Goal: Register for event/course

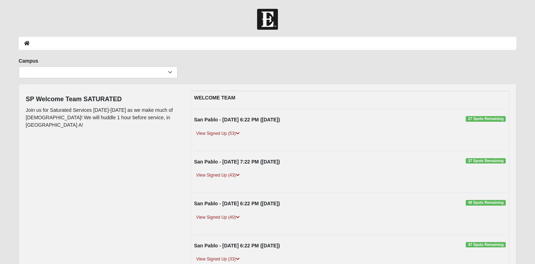
click at [392, 145] on div "WELCOME TEAM San Pablo - 9/10/2025 6:22 PM (9/10/2025) 27 Spots Remaining View …" at bounding box center [350, 260] width 319 height 338
click at [216, 134] on link "View Signed Up (53)" at bounding box center [218, 133] width 48 height 7
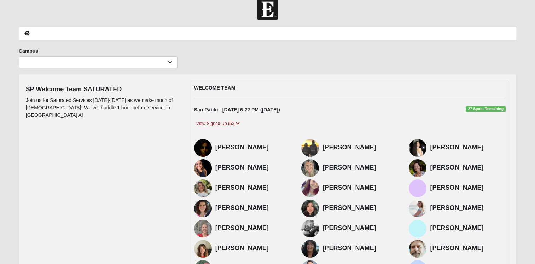
scroll to position [4, 0]
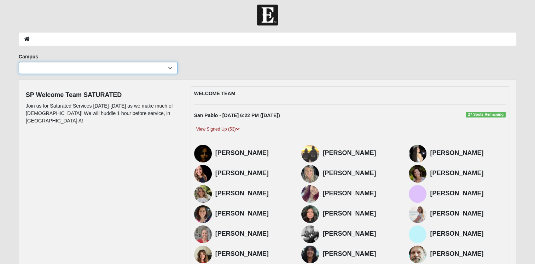
click at [169, 68] on select "Arlington Baymeadows Eleven22 Online Fleming Island Jesup Mandarin North Jax Or…" at bounding box center [98, 68] width 159 height 12
select select "3"
click at [19, 62] on select "Arlington Baymeadows Eleven22 Online Fleming Island Jesup Mandarin North Jax Or…" at bounding box center [98, 68] width 159 height 12
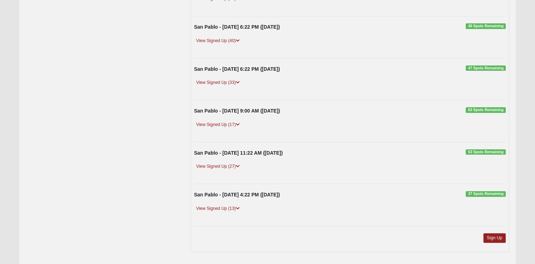
scroll to position [203, 0]
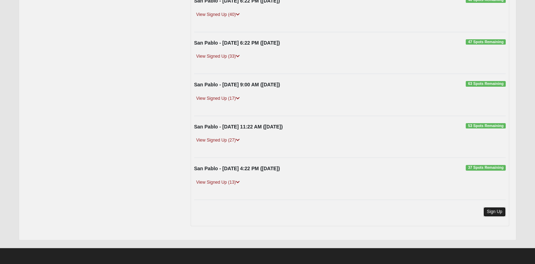
click at [498, 208] on link "Sign Up" at bounding box center [494, 212] width 23 height 10
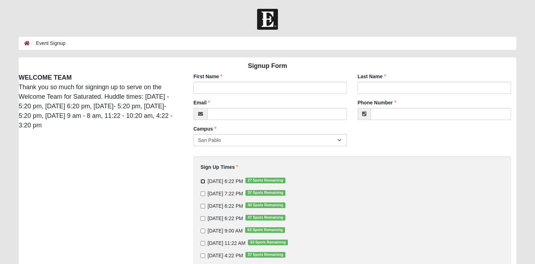
click at [204, 182] on input "[DATE] 6:22 PM 27 Spots Remaining" at bounding box center [203, 181] width 5 height 5
checkbox input "true"
click at [204, 90] on input "First Name" at bounding box center [269, 88] width 153 height 12
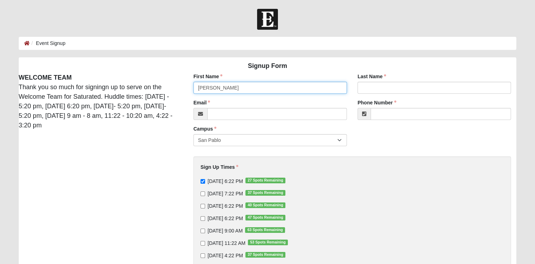
type input "[PERSON_NAME]"
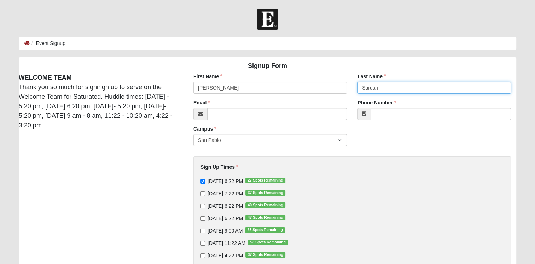
type input "Sardari"
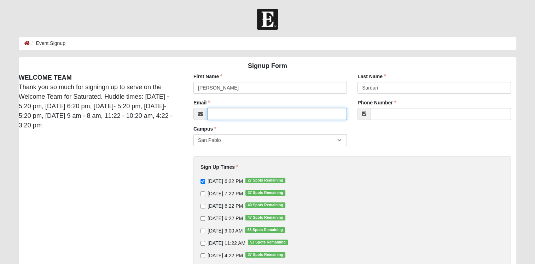
click at [224, 115] on input "Email" at bounding box center [277, 114] width 140 height 12
type input "[EMAIL_ADDRESS][DOMAIN_NAME]"
type input "[PHONE_NUMBER]"
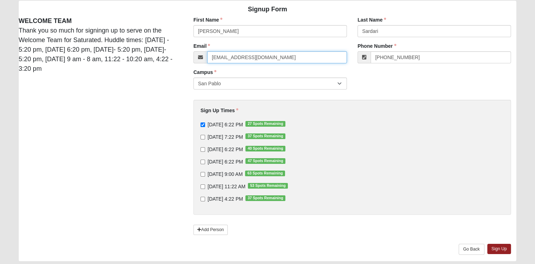
scroll to position [79, 0]
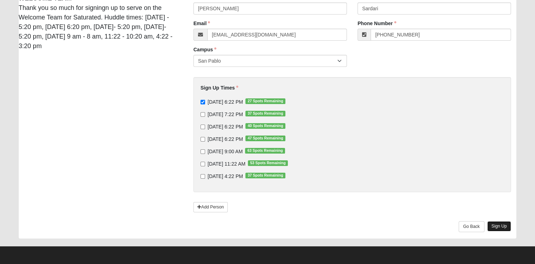
click at [501, 226] on link "Sign Up" at bounding box center [499, 226] width 24 height 10
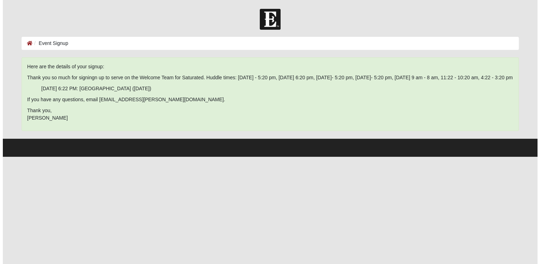
scroll to position [0, 0]
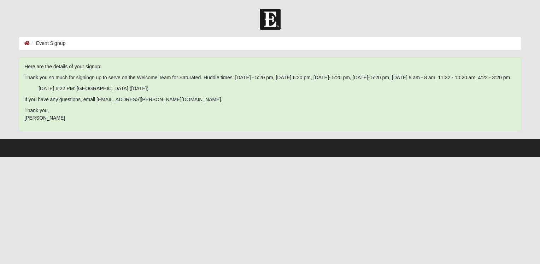
drag, startPoint x: 25, startPoint y: 65, endPoint x: 158, endPoint y: 129, distance: 147.0
click at [158, 122] on span "Here are the details of your signup: Thank you so much for signingn up to serve…" at bounding box center [270, 92] width 492 height 59
drag, startPoint x: 158, startPoint y: 129, endPoint x: 108, endPoint y: 95, distance: 60.2
copy span "Here are the details of your signup: Thank you so much for signingn up to serve…"
